Goal: Find specific page/section

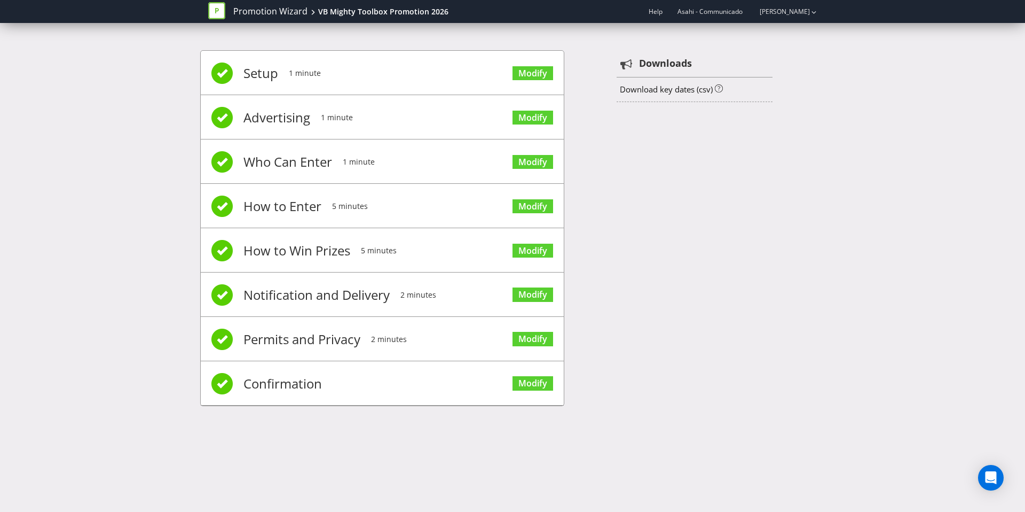
click at [225, 11] on div at bounding box center [220, 11] width 25 height 21
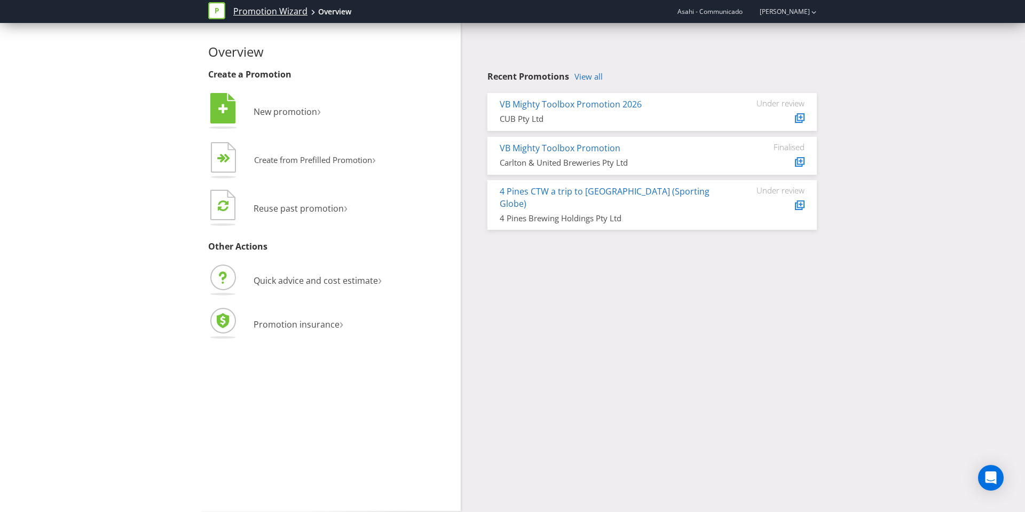
click at [248, 9] on link "Promotion Wizard" at bounding box center [270, 11] width 74 height 12
click at [593, 81] on link "View all" at bounding box center [589, 76] width 28 height 9
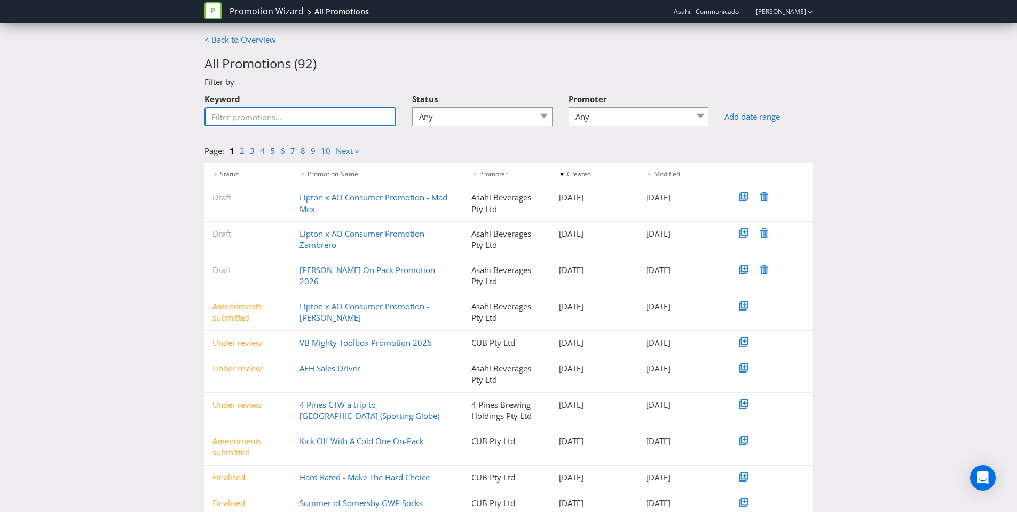
click at [317, 119] on input "Keyword" at bounding box center [301, 116] width 192 height 19
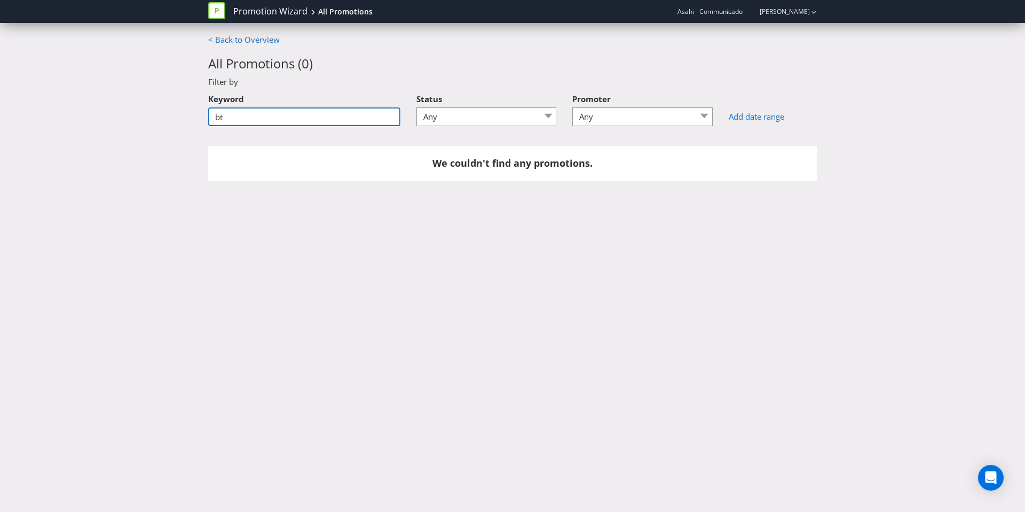
type input "b"
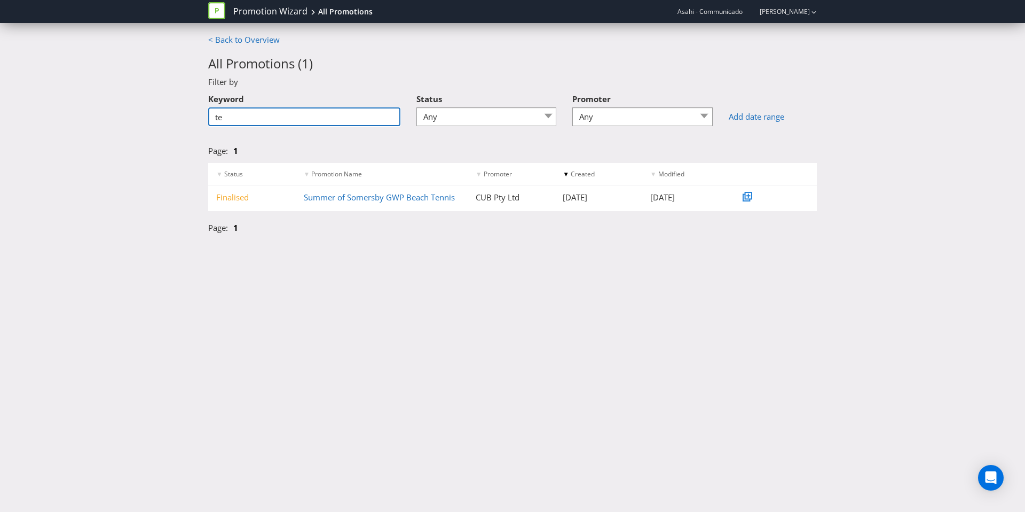
type input "t"
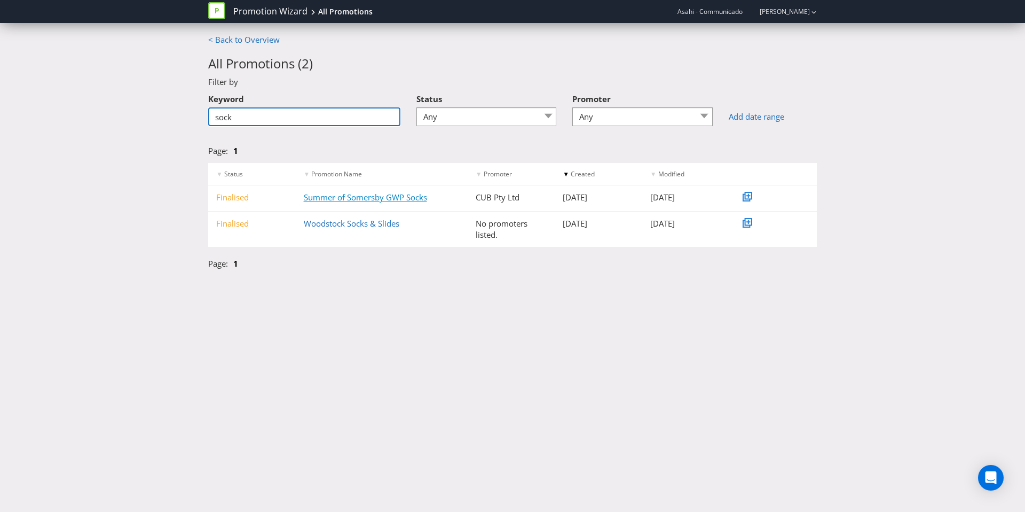
type input "sock"
click at [403, 195] on link "Summer of Somersby GWP Socks" at bounding box center [365, 197] width 123 height 11
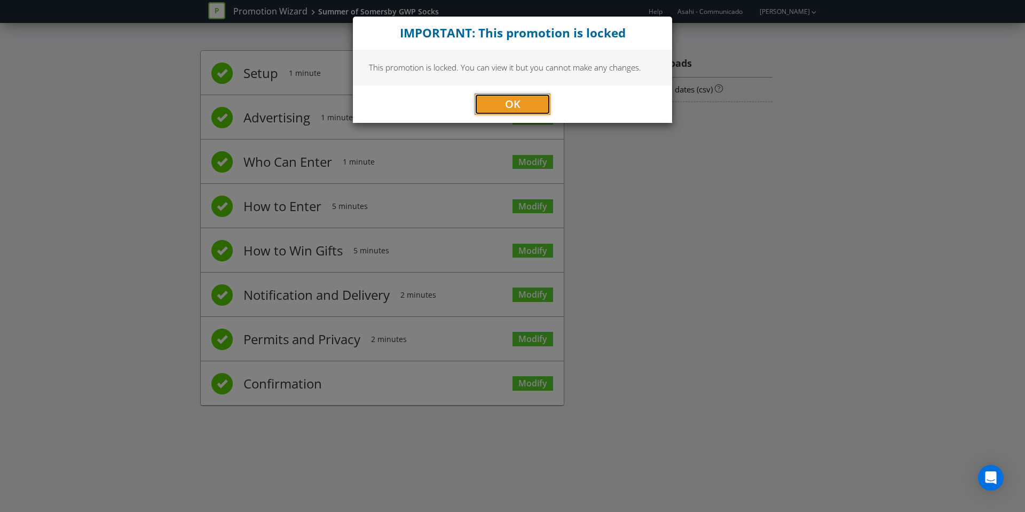
click at [512, 97] on span "OK" at bounding box center [512, 104] width 15 height 14
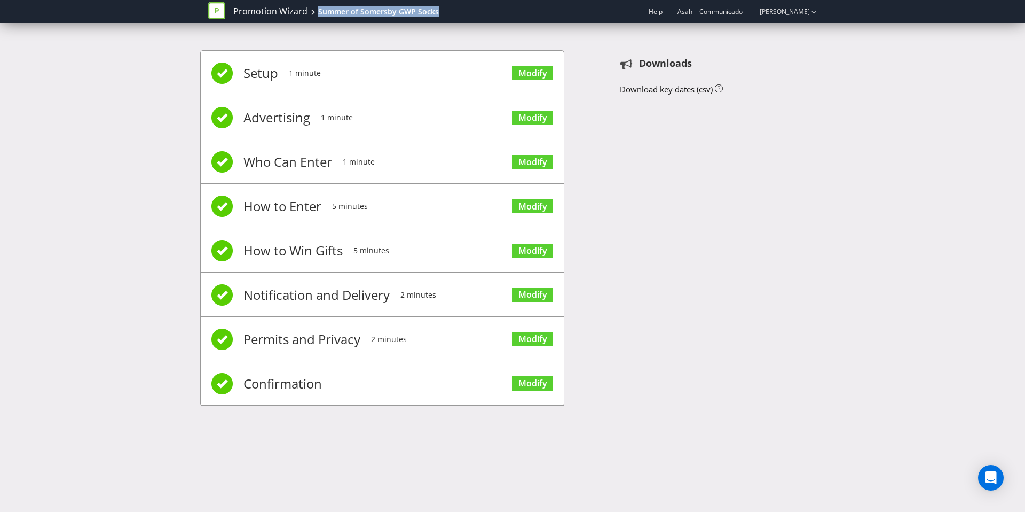
drag, startPoint x: 458, startPoint y: 18, endPoint x: 314, endPoint y: 6, distance: 144.1
click at [314, 6] on div "Promotion Wizard Summer of Somersby GWP Socks Help Asahi - Communicado [PERSON_…" at bounding box center [512, 11] width 609 height 23
copy div "Summer of Somersby GWP Socks"
